Goal: Task Accomplishment & Management: Use online tool/utility

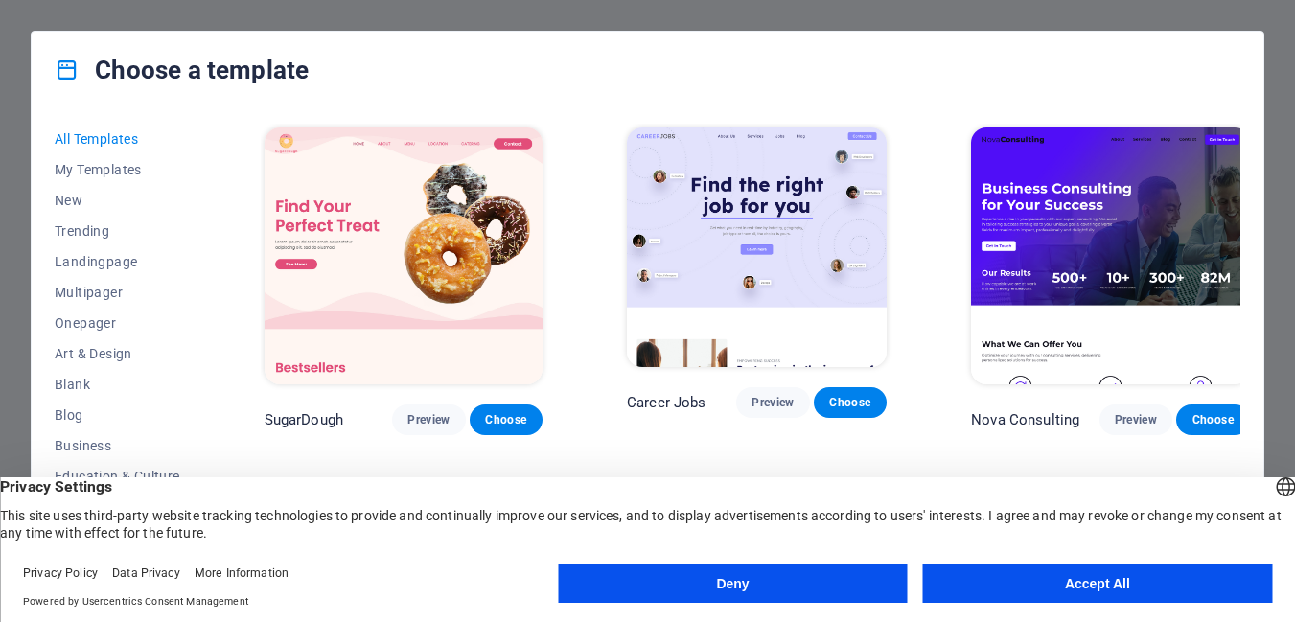
click at [1098, 592] on button "Accept All" at bounding box center [1097, 583] width 349 height 38
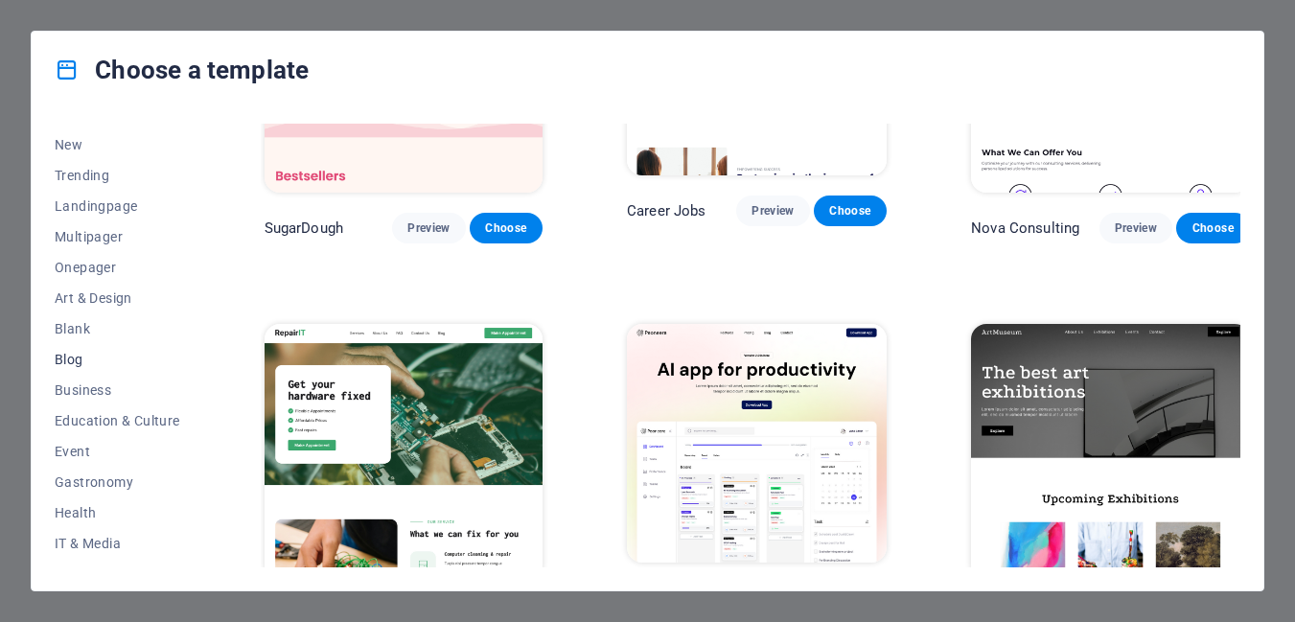
scroll to position [96, 0]
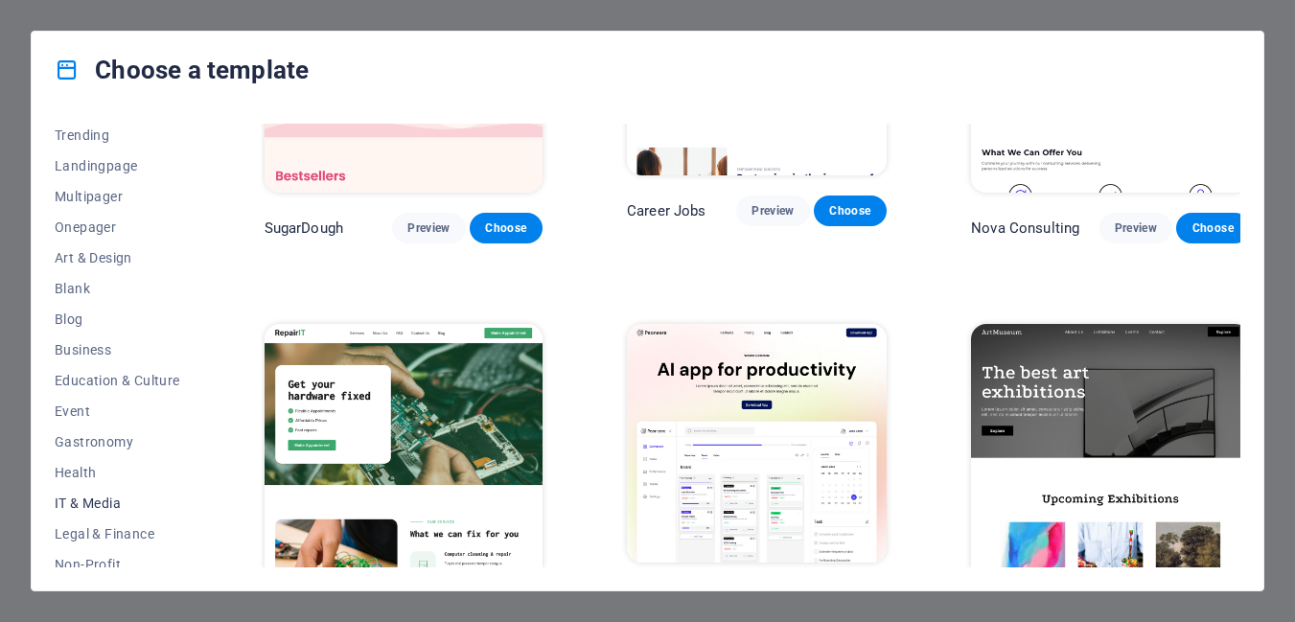
click at [101, 504] on span "IT & Media" at bounding box center [118, 502] width 126 height 15
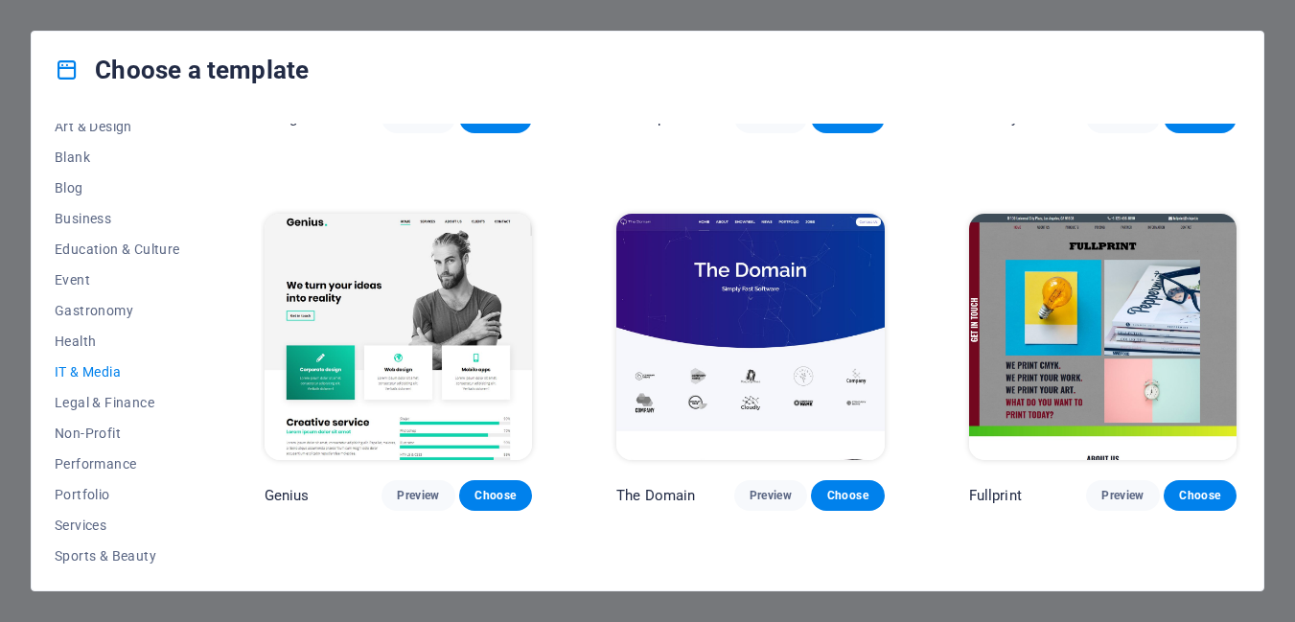
scroll to position [696, 0]
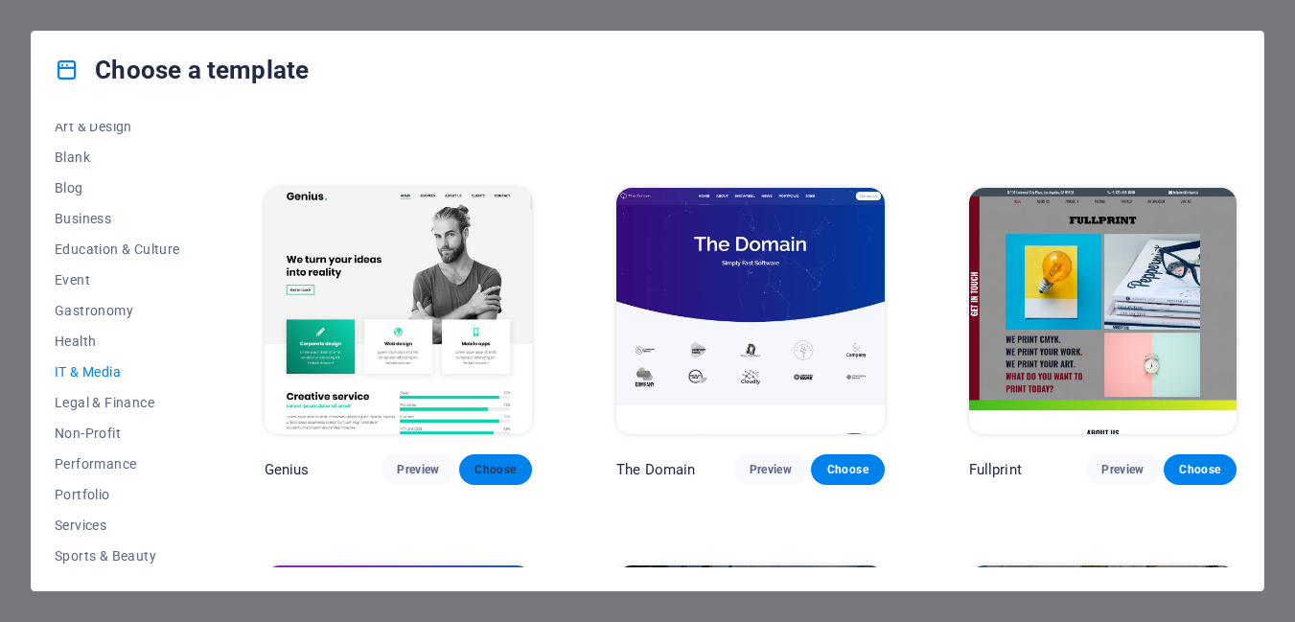
click at [509, 462] on span "Choose" at bounding box center [495, 469] width 42 height 15
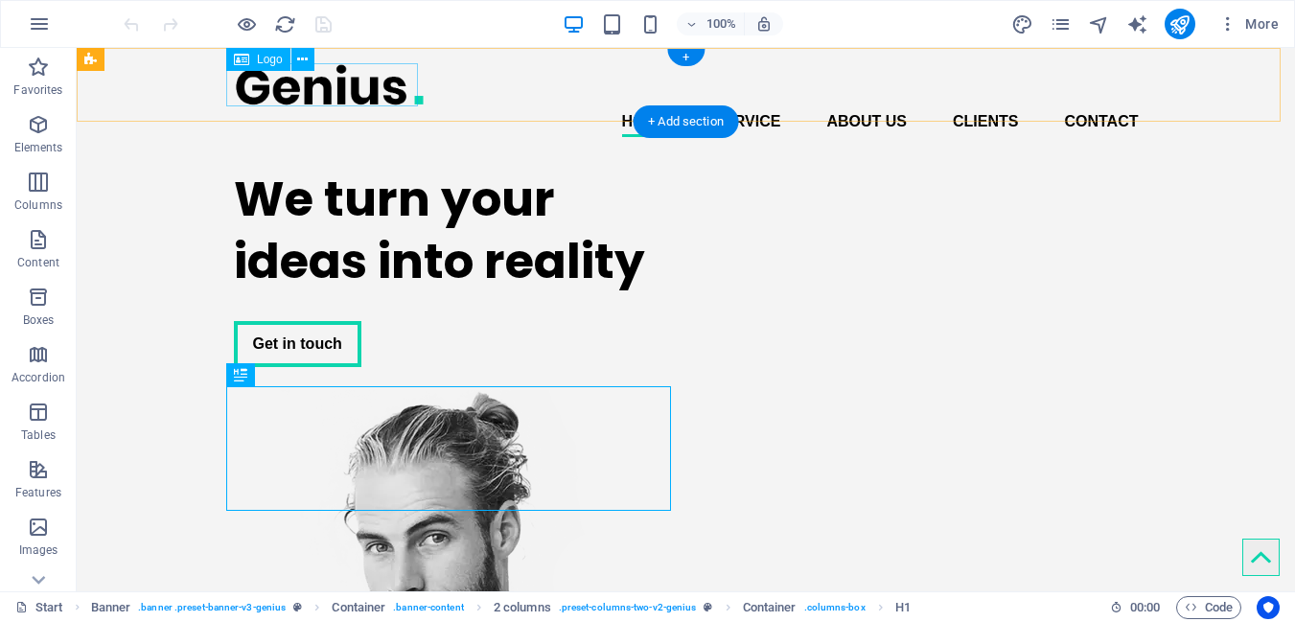
click at [318, 78] on div at bounding box center [686, 84] width 905 height 43
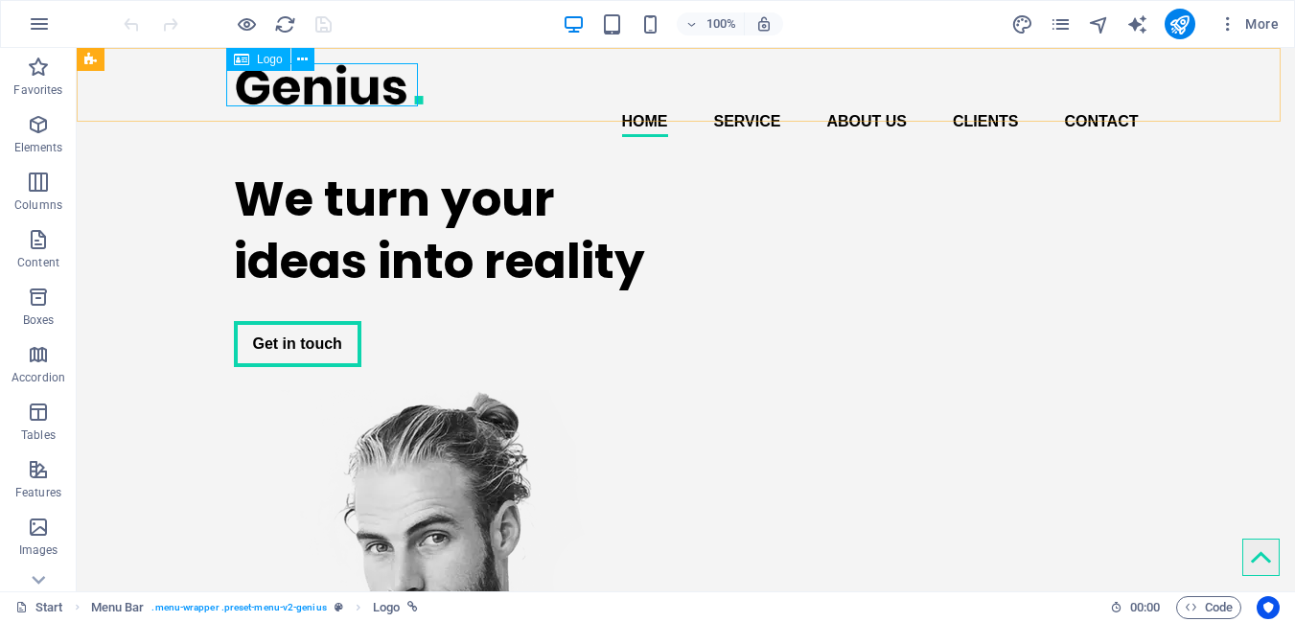
click at [251, 61] on div "Logo" at bounding box center [258, 59] width 64 height 23
click at [274, 61] on span "Logo" at bounding box center [270, 59] width 26 height 11
click at [242, 61] on icon at bounding box center [241, 59] width 15 height 23
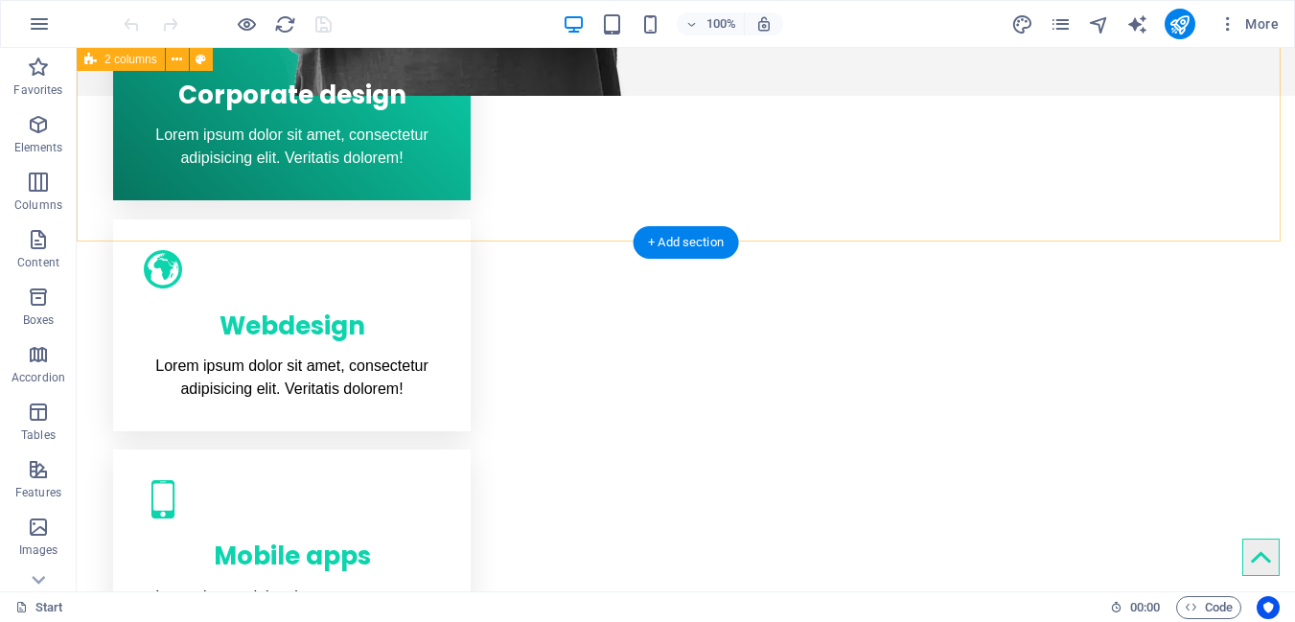
scroll to position [1246, 0]
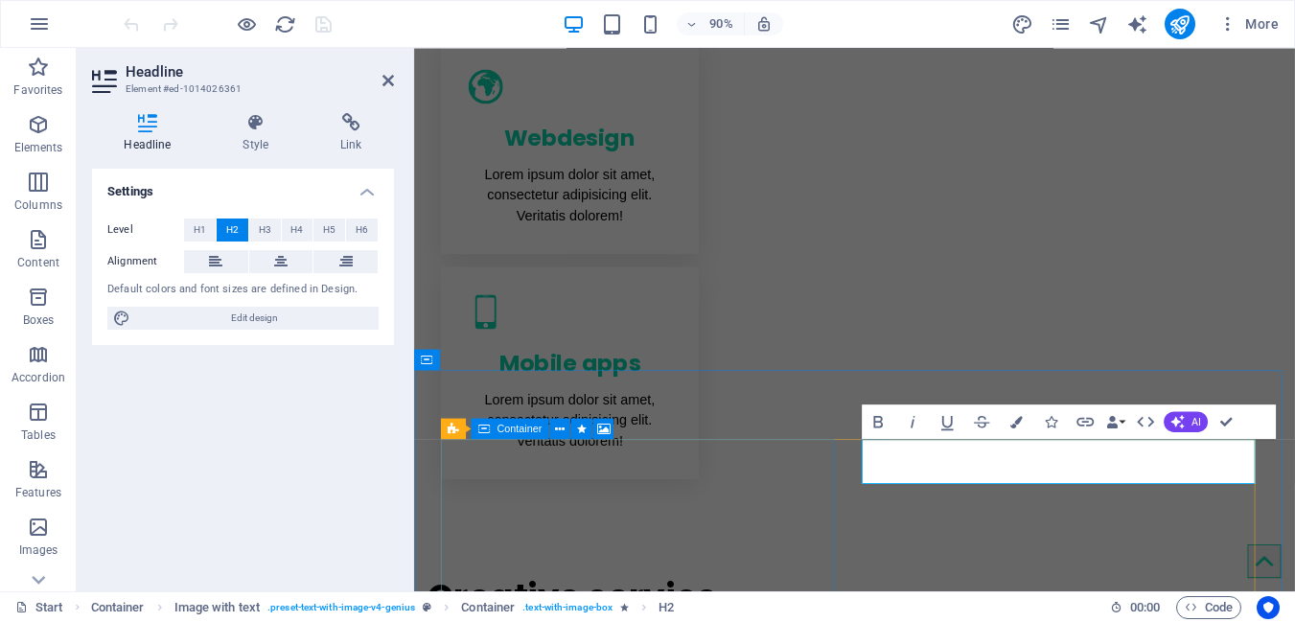
scroll to position [1287, 0]
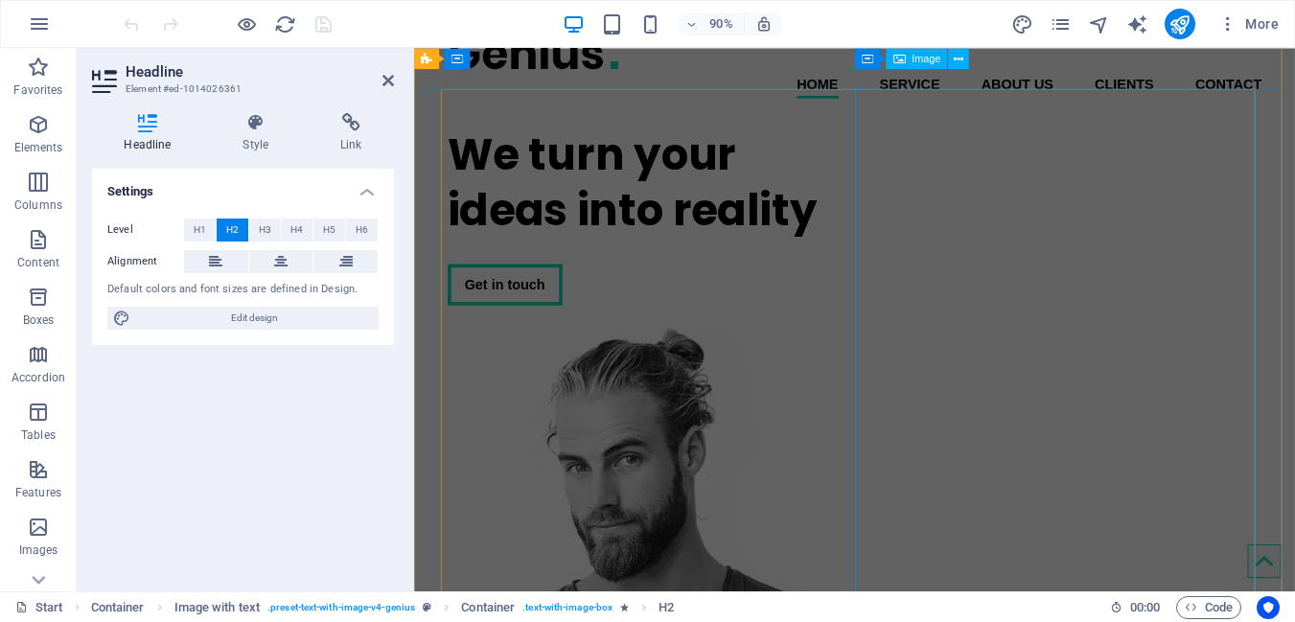
scroll to position [0, 0]
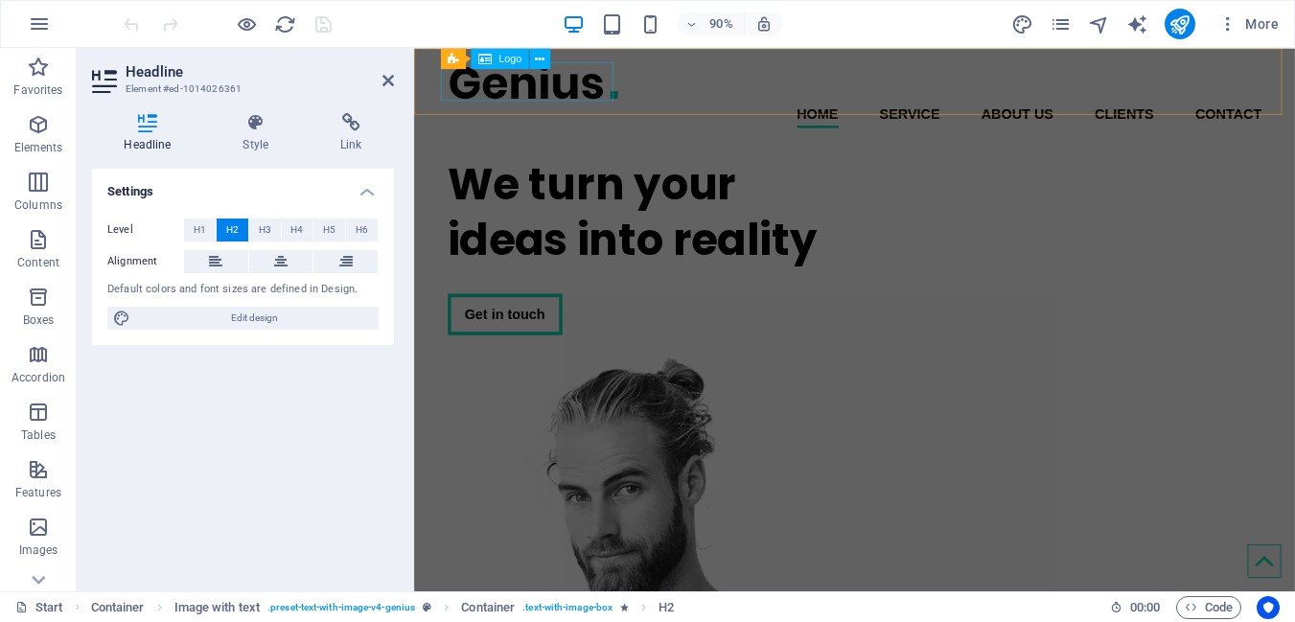
click at [597, 89] on div at bounding box center [903, 84] width 905 height 43
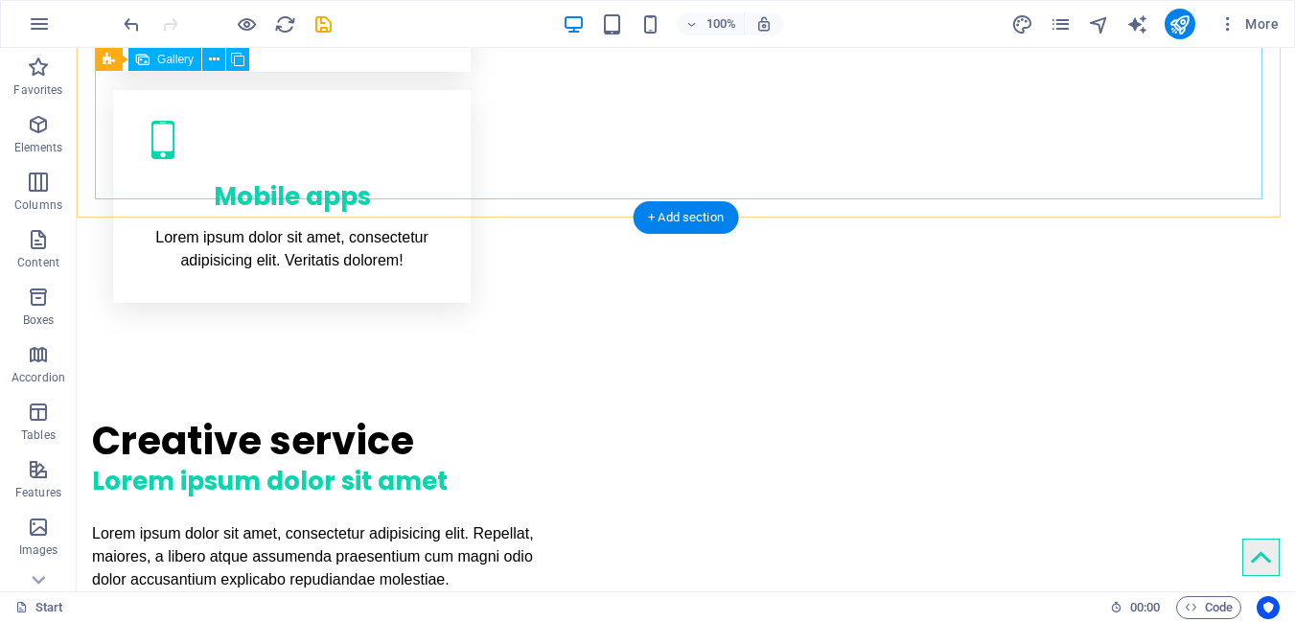
scroll to position [1486, 0]
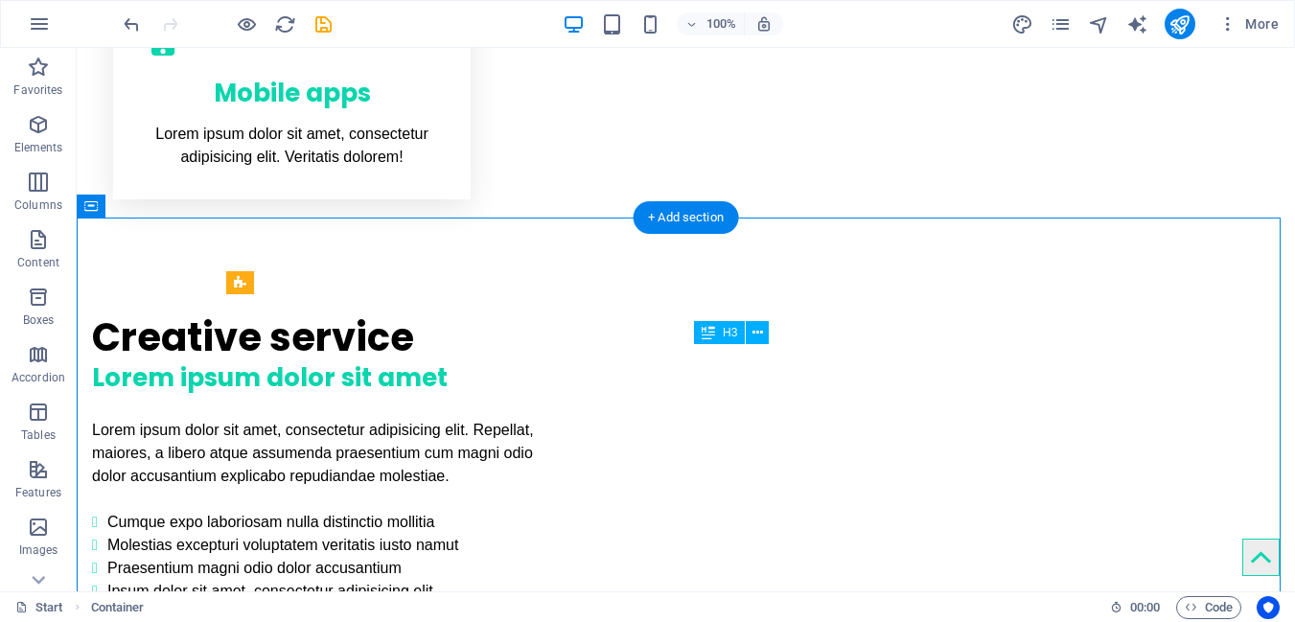
drag, startPoint x: 1045, startPoint y: 360, endPoint x: 834, endPoint y: 359, distance: 210.8
click at [758, 333] on icon at bounding box center [757, 333] width 11 height 20
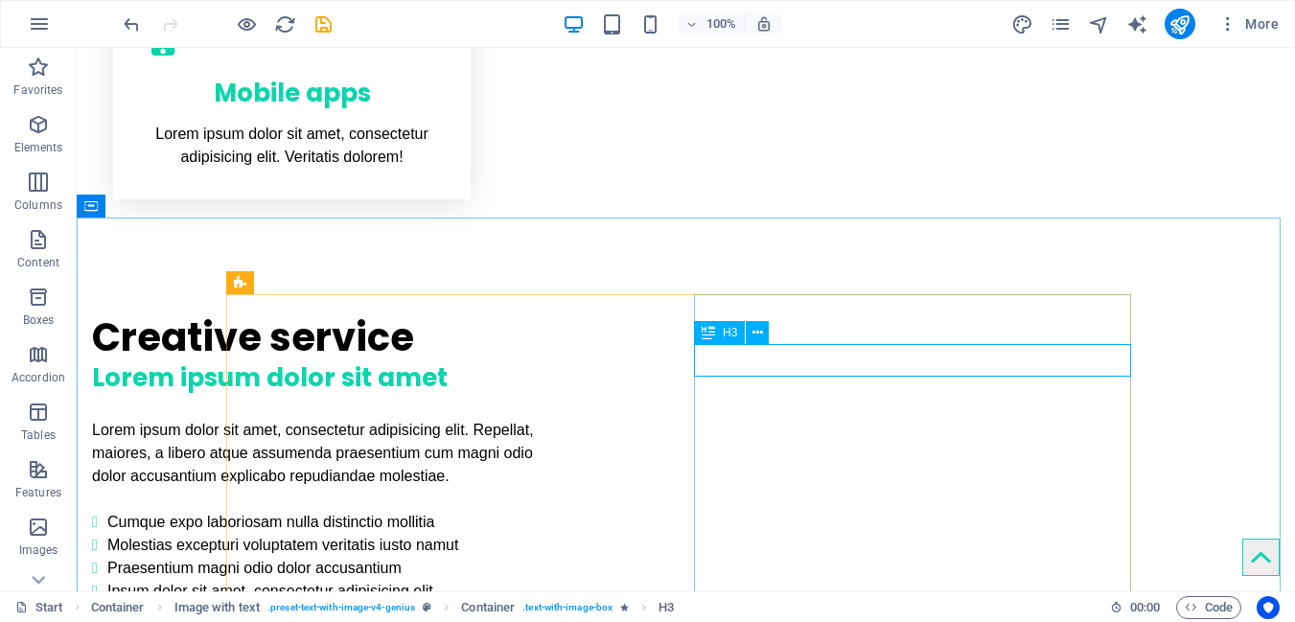
click at [738, 338] on div "H3" at bounding box center [719, 332] width 51 height 23
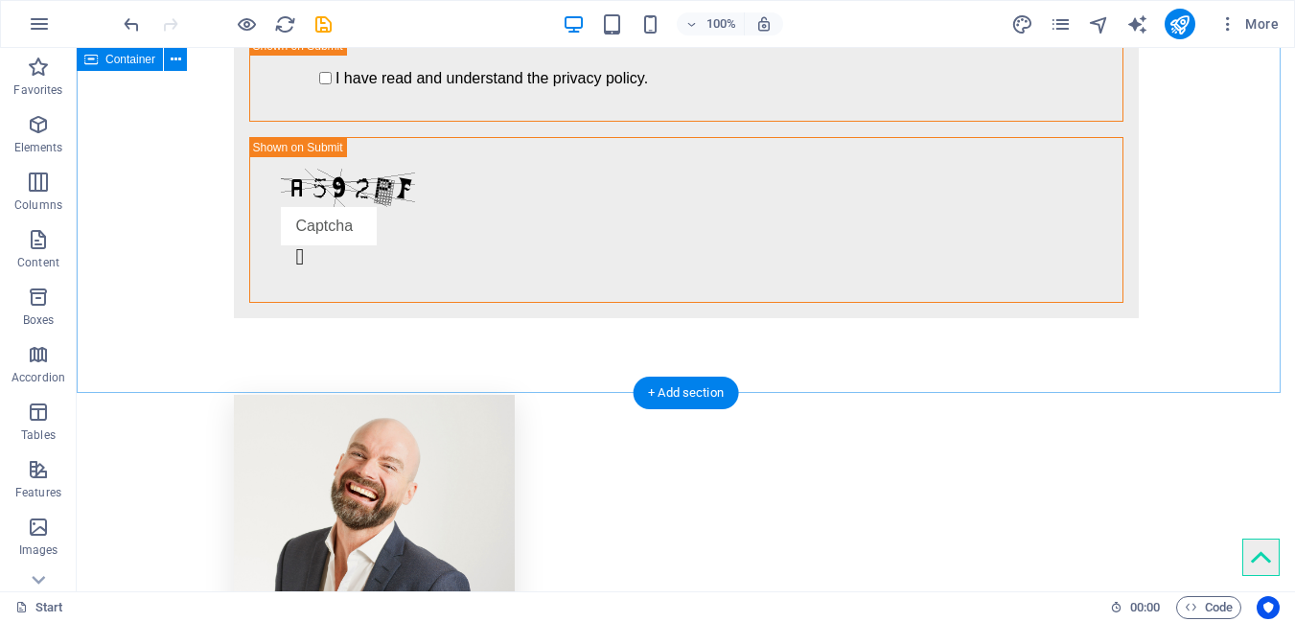
scroll to position [3982, 0]
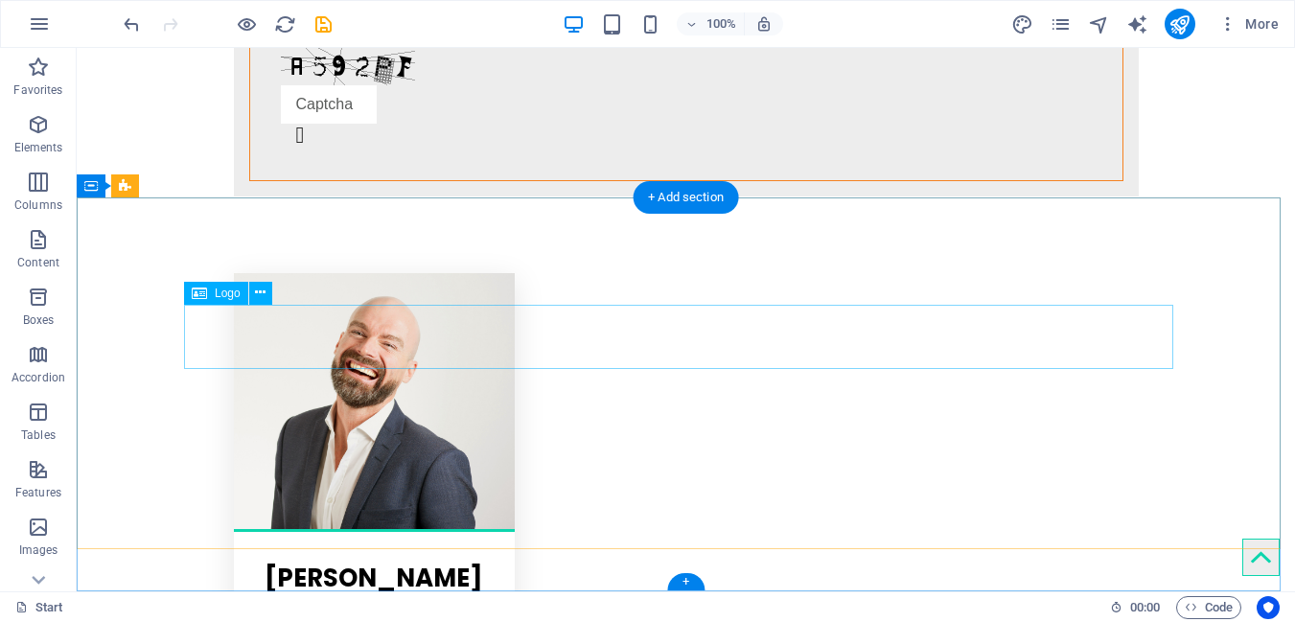
select select "px"
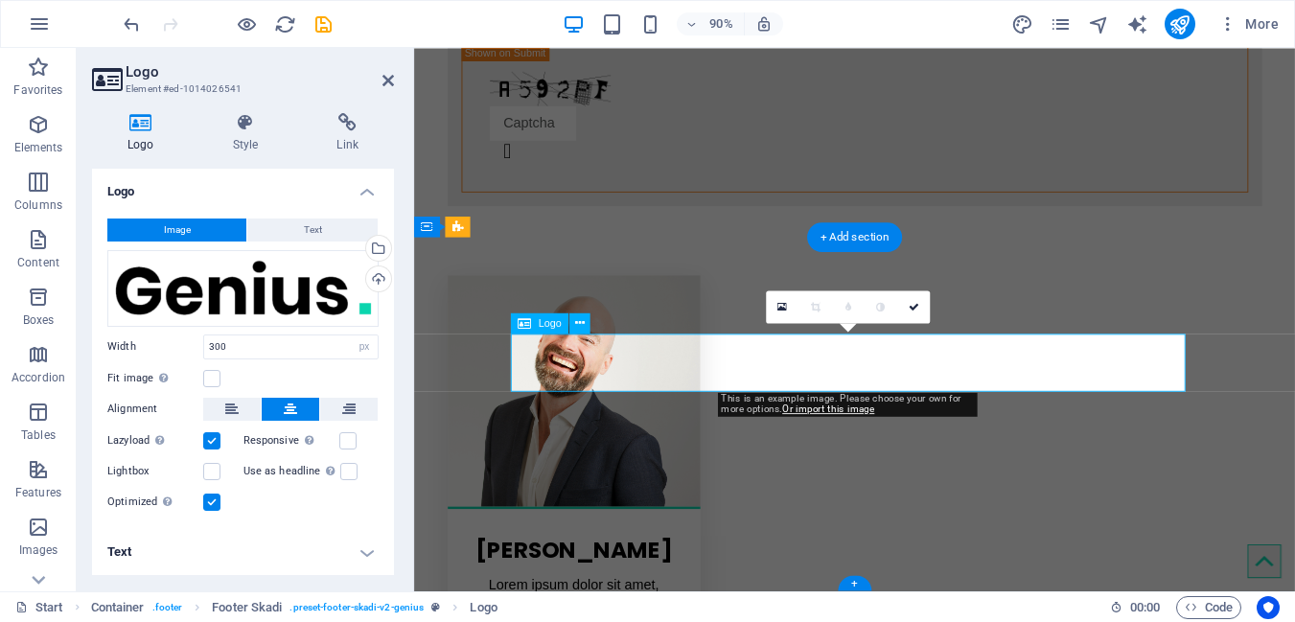
scroll to position [3886, 0]
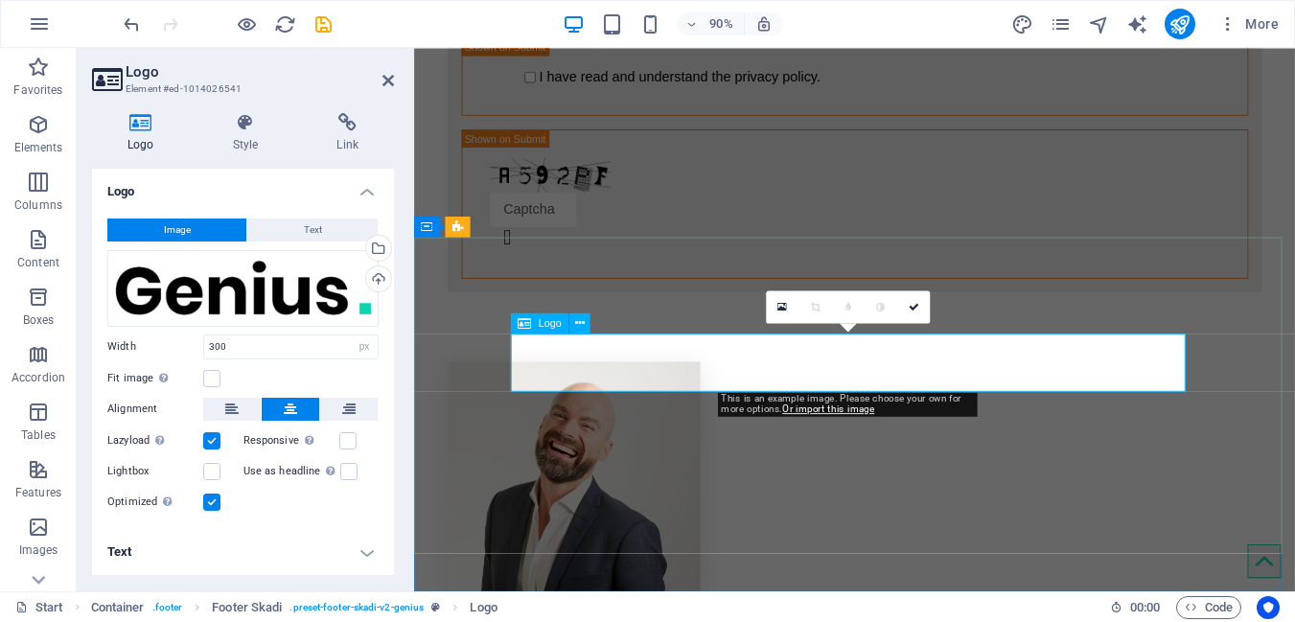
click at [528, 325] on icon at bounding box center [523, 322] width 13 height 21
click at [577, 328] on icon at bounding box center [580, 322] width 10 height 18
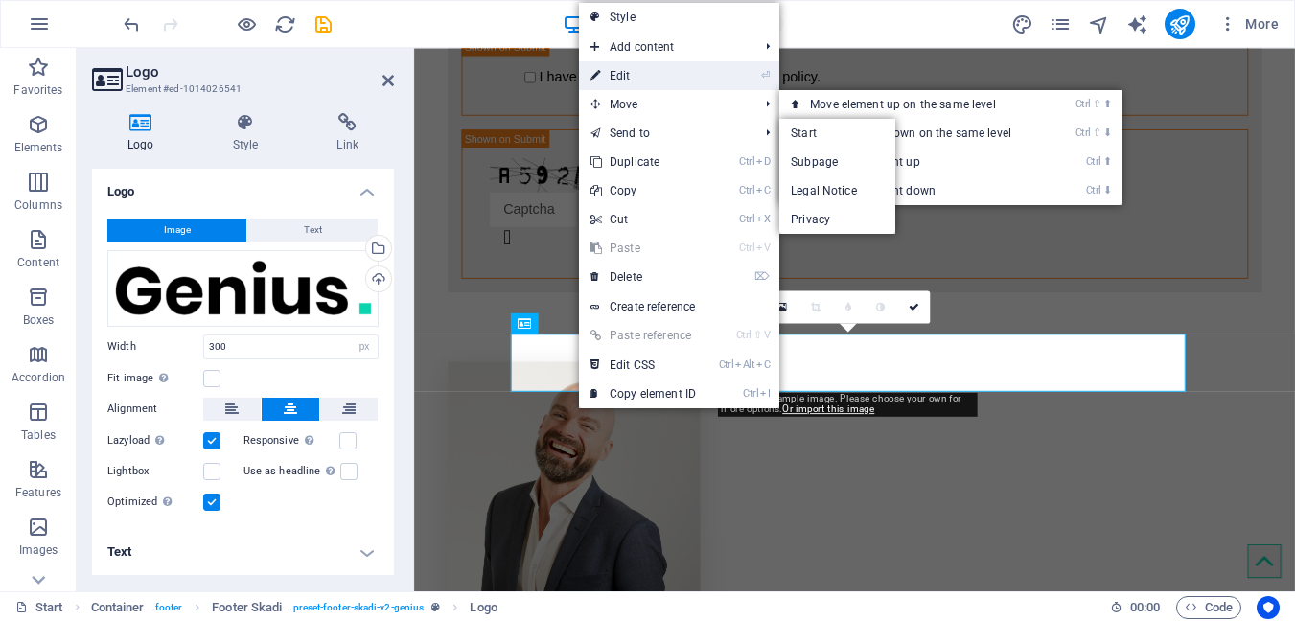
click at [638, 70] on link "⏎ Edit" at bounding box center [643, 75] width 128 height 29
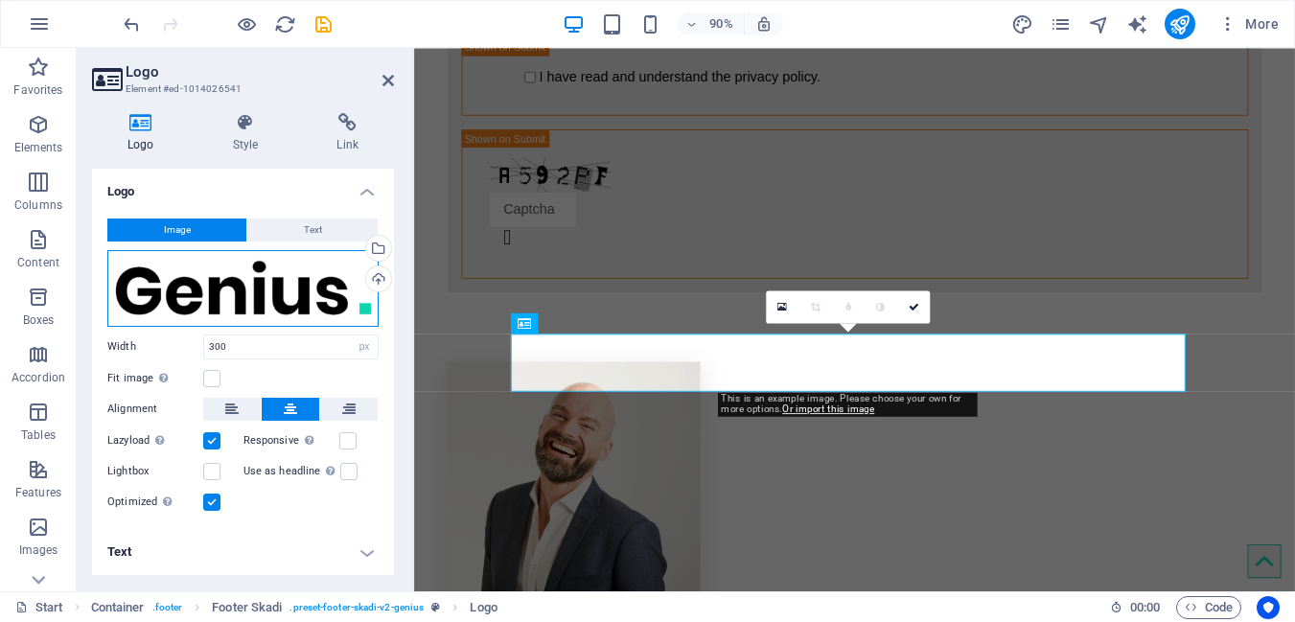
click at [226, 300] on div "Drag files here, click to choose files or select files from Files or our free s…" at bounding box center [242, 288] width 271 height 77
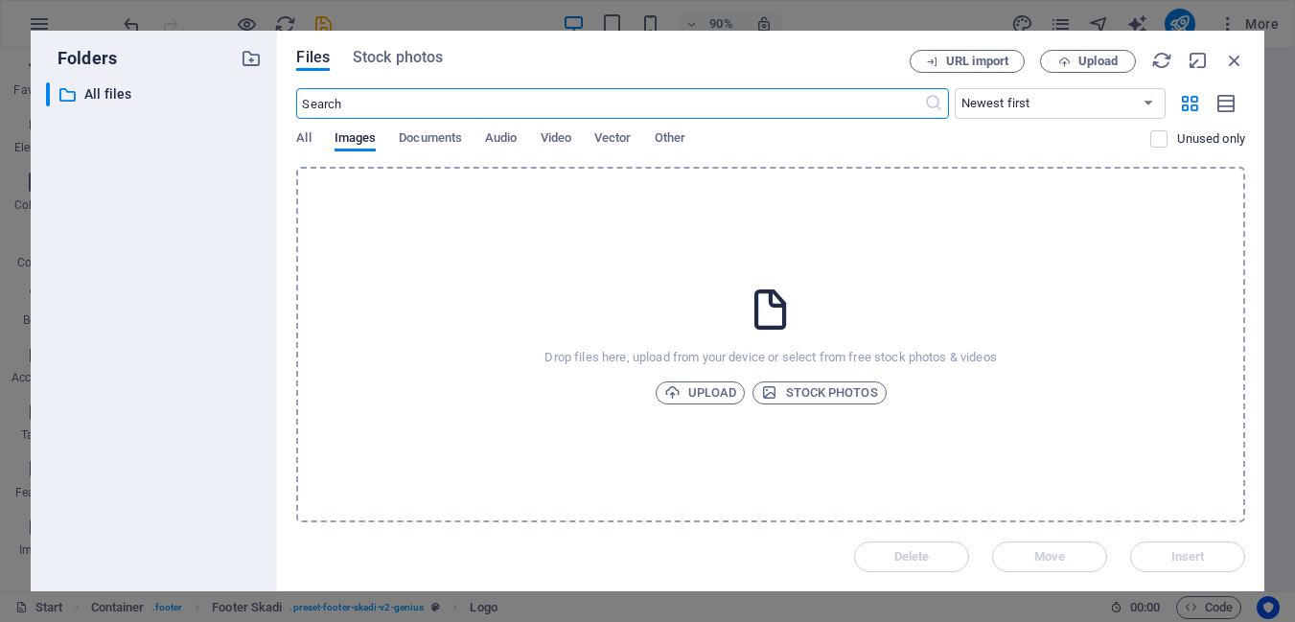
scroll to position [3198, 0]
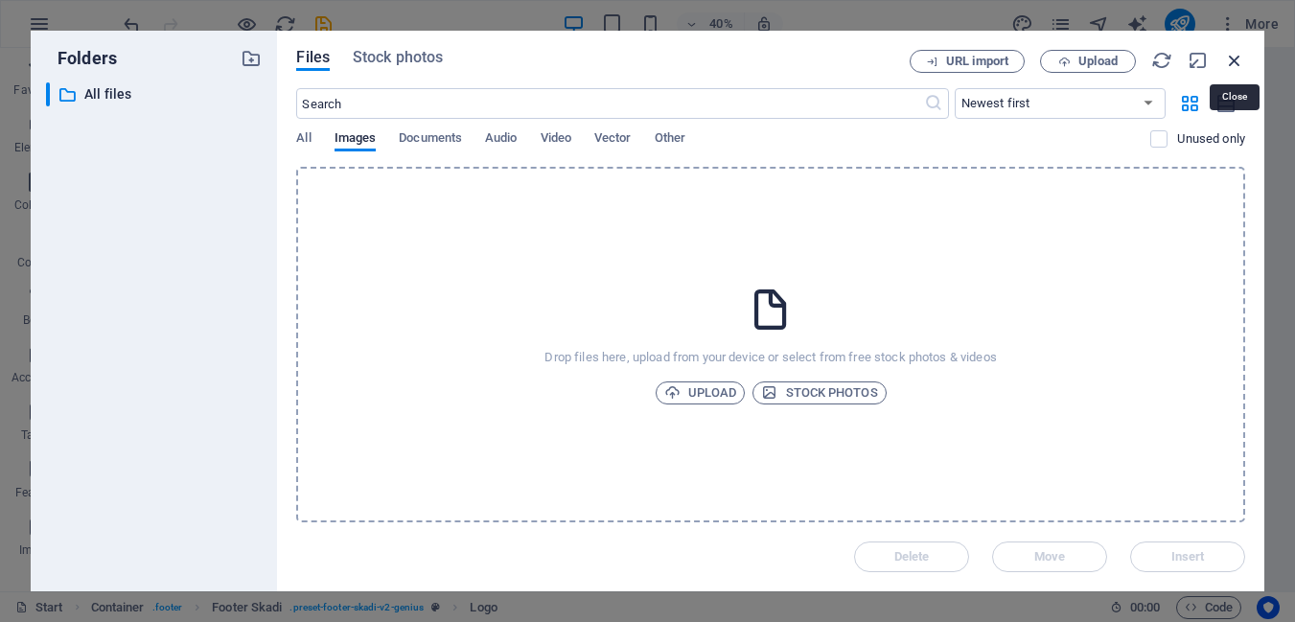
click at [1238, 63] on icon "button" at bounding box center [1234, 60] width 21 height 21
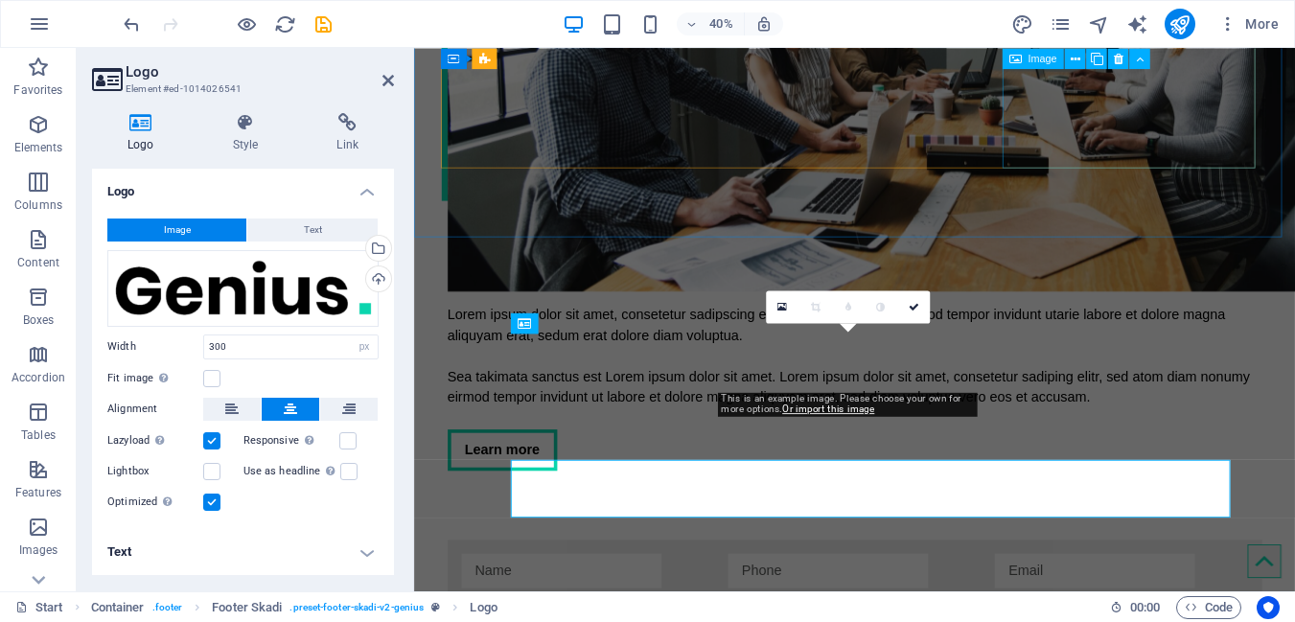
scroll to position [3886, 0]
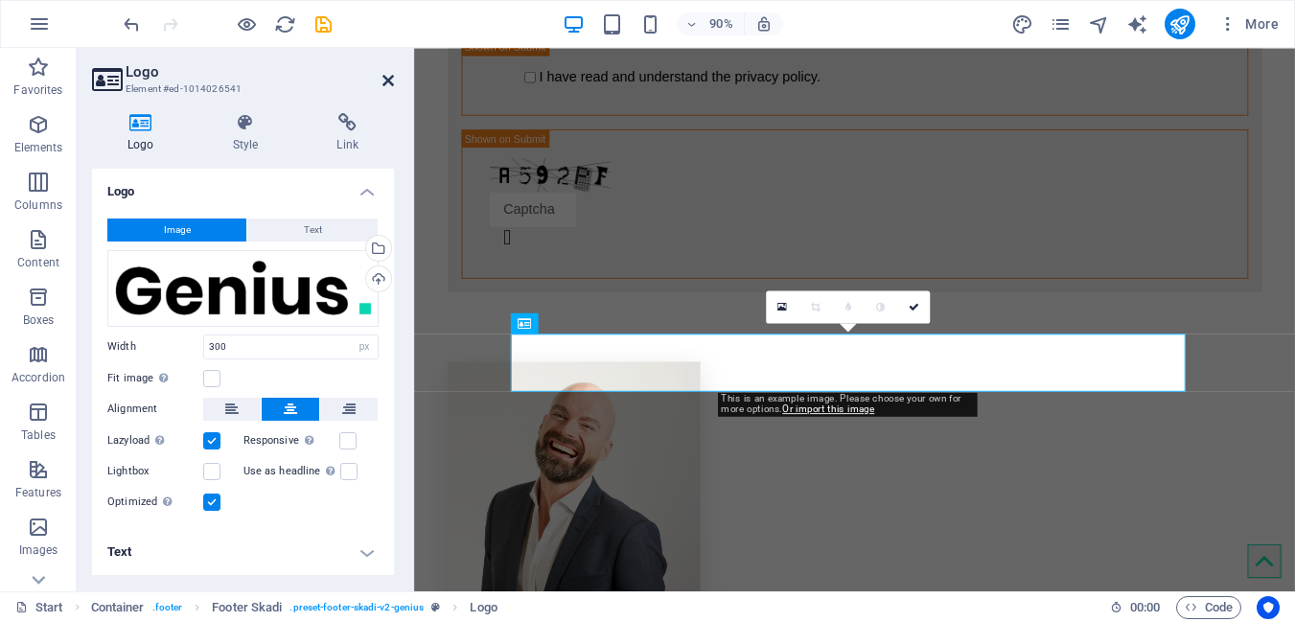
click at [390, 86] on icon at bounding box center [387, 80] width 11 height 15
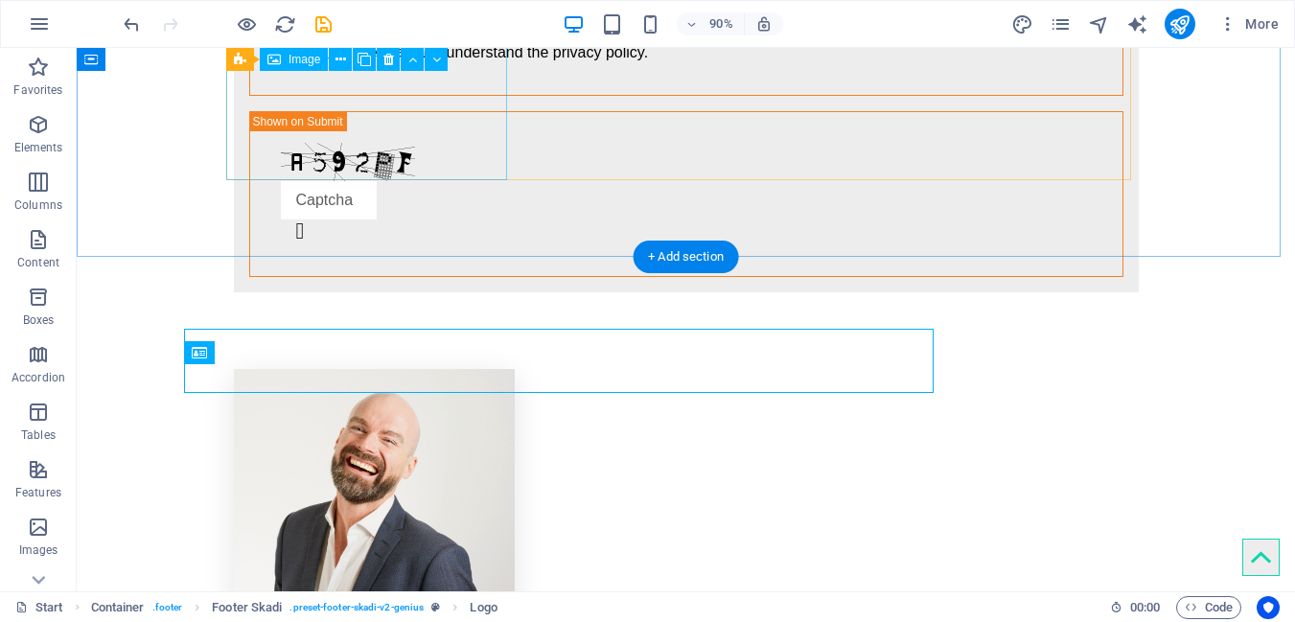
scroll to position [3922, 0]
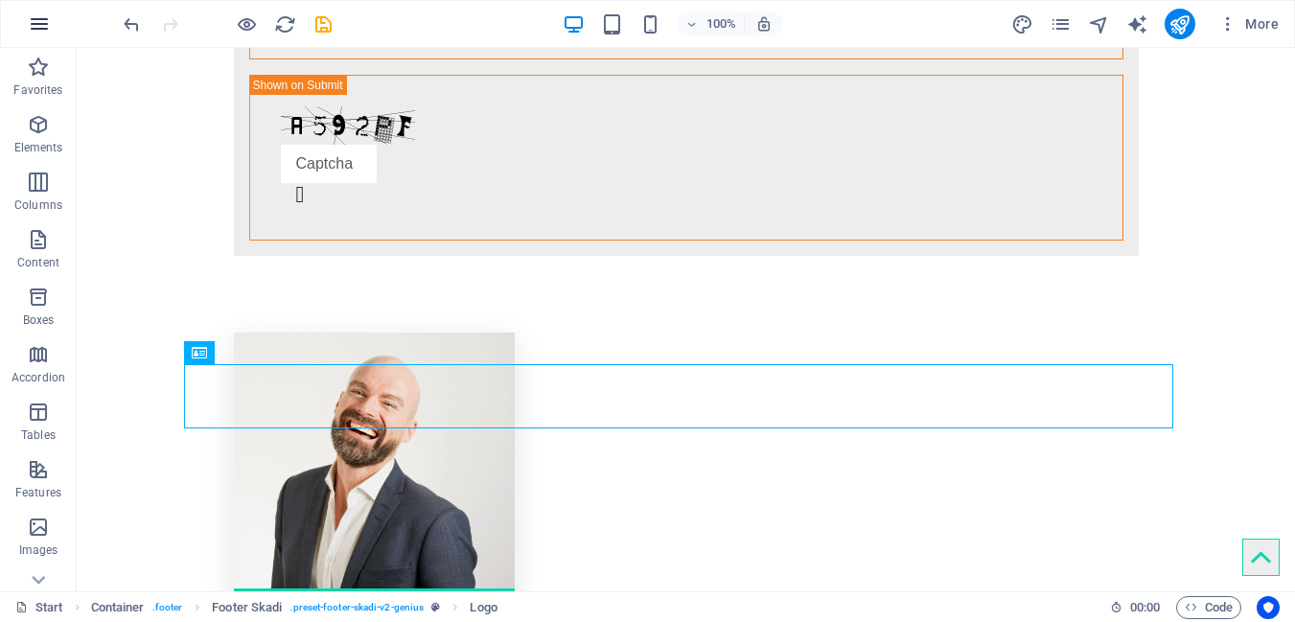
click at [55, 30] on button "button" at bounding box center [39, 24] width 46 height 46
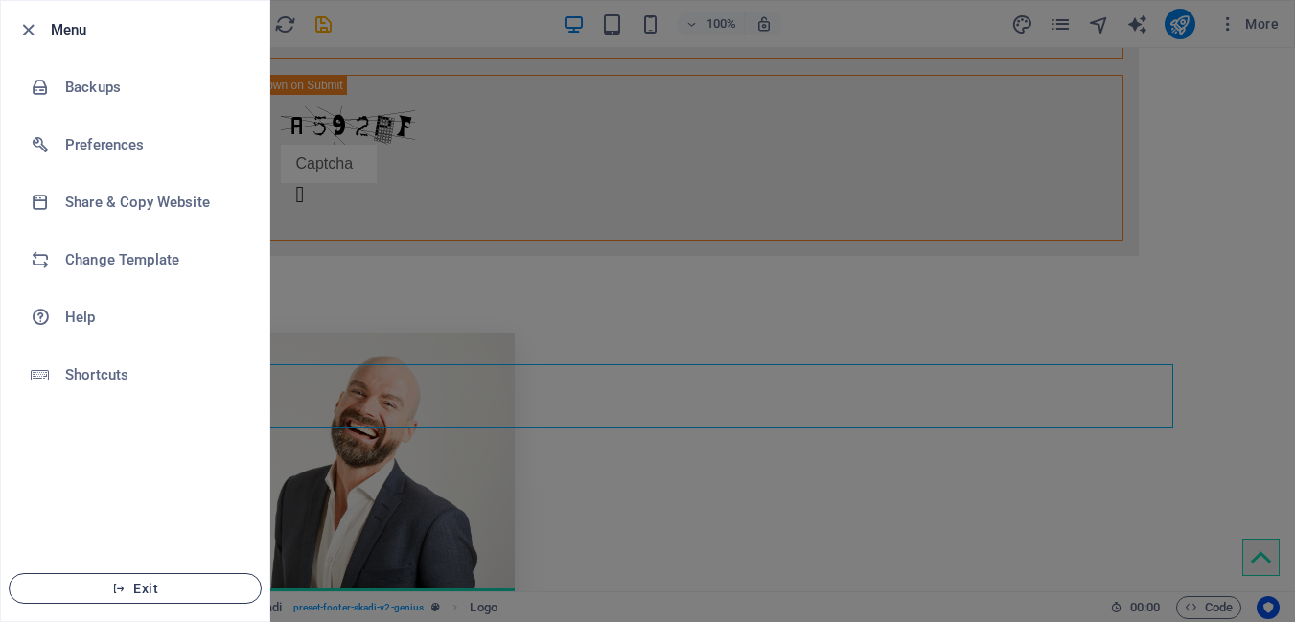
click at [179, 581] on span "Exit" at bounding box center [135, 588] width 220 height 15
